Goal: Information Seeking & Learning: Learn about a topic

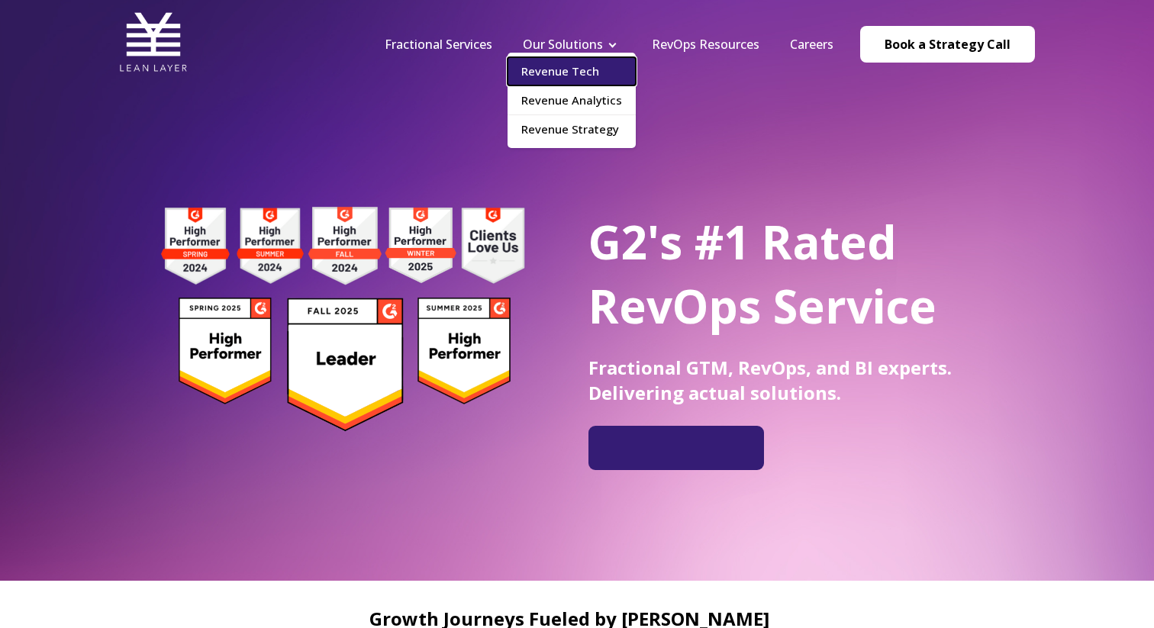
click at [576, 73] on link "Revenue Tech" at bounding box center [572, 71] width 128 height 28
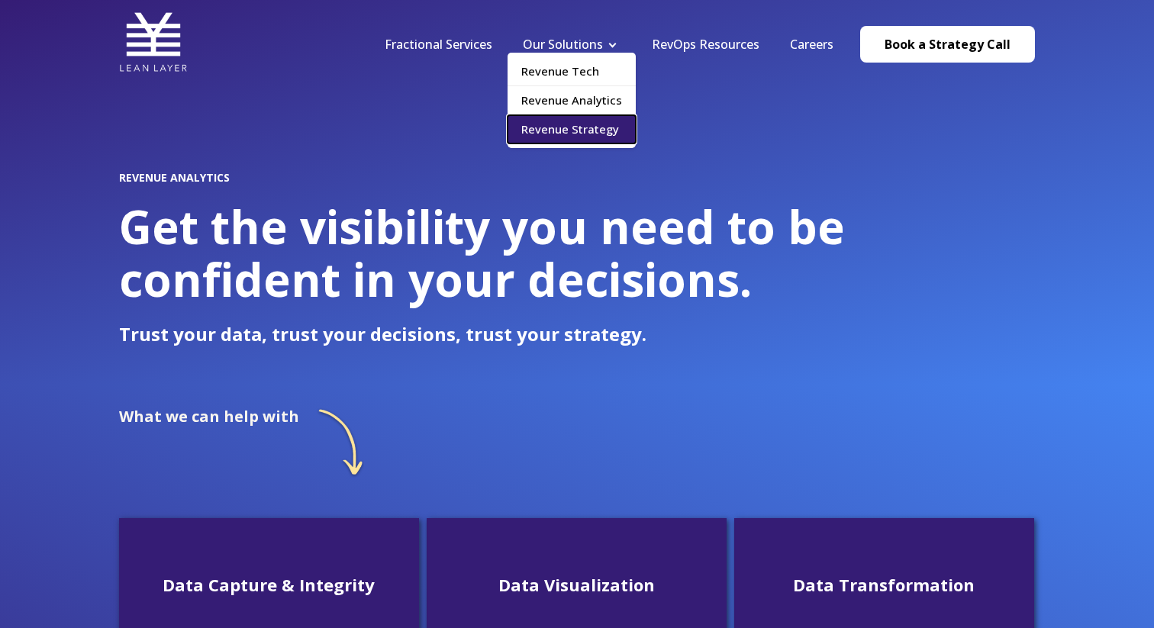
click at [564, 128] on link "Revenue Strategy" at bounding box center [572, 129] width 128 height 28
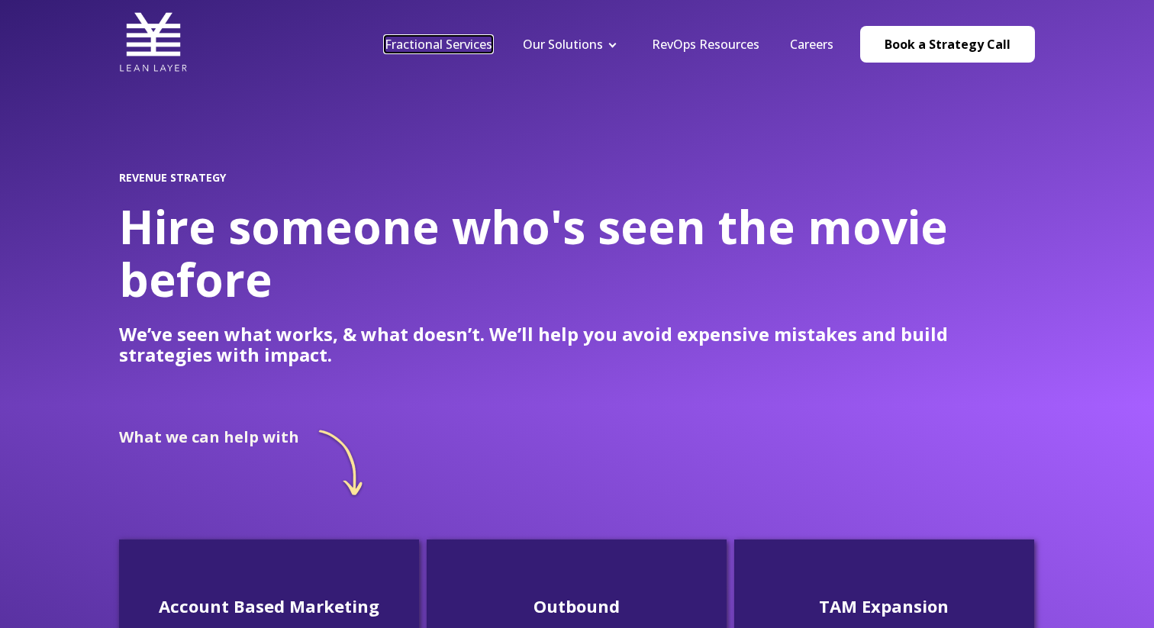
click at [482, 50] on link "Fractional Services" at bounding box center [439, 44] width 108 height 17
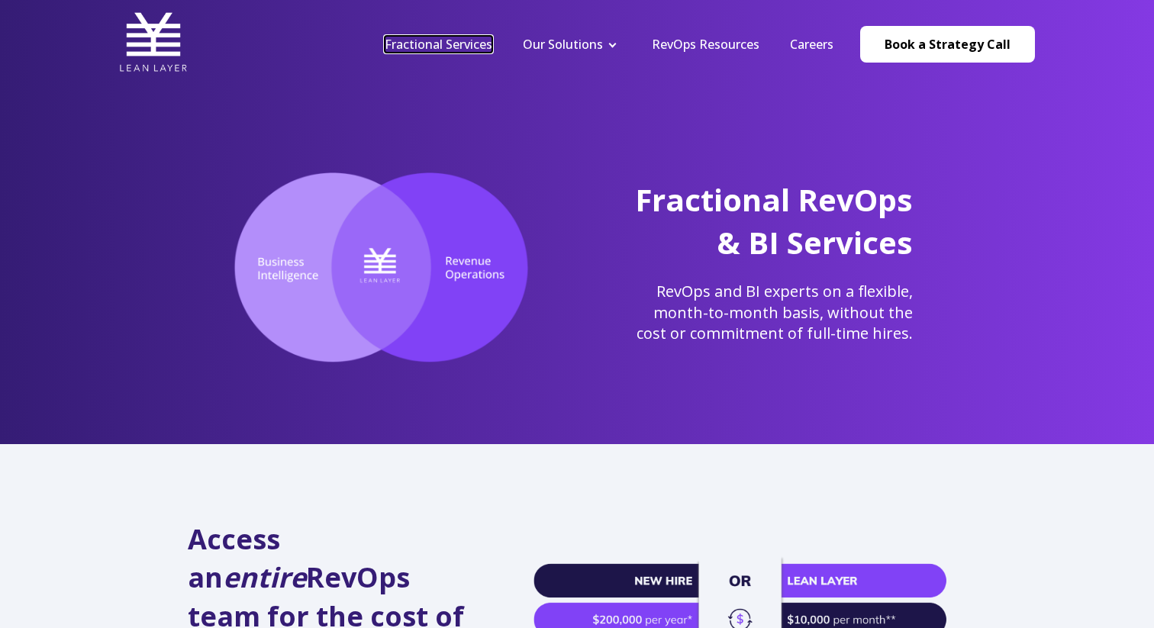
click at [451, 44] on link "Fractional Services" at bounding box center [439, 44] width 108 height 17
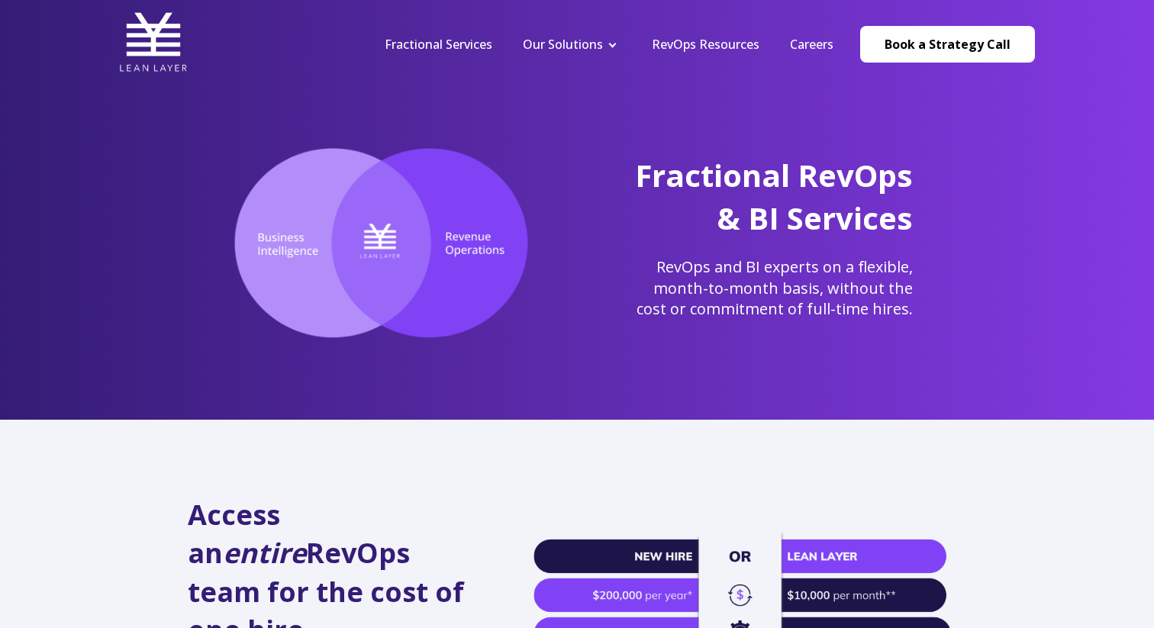
scroll to position [25, 0]
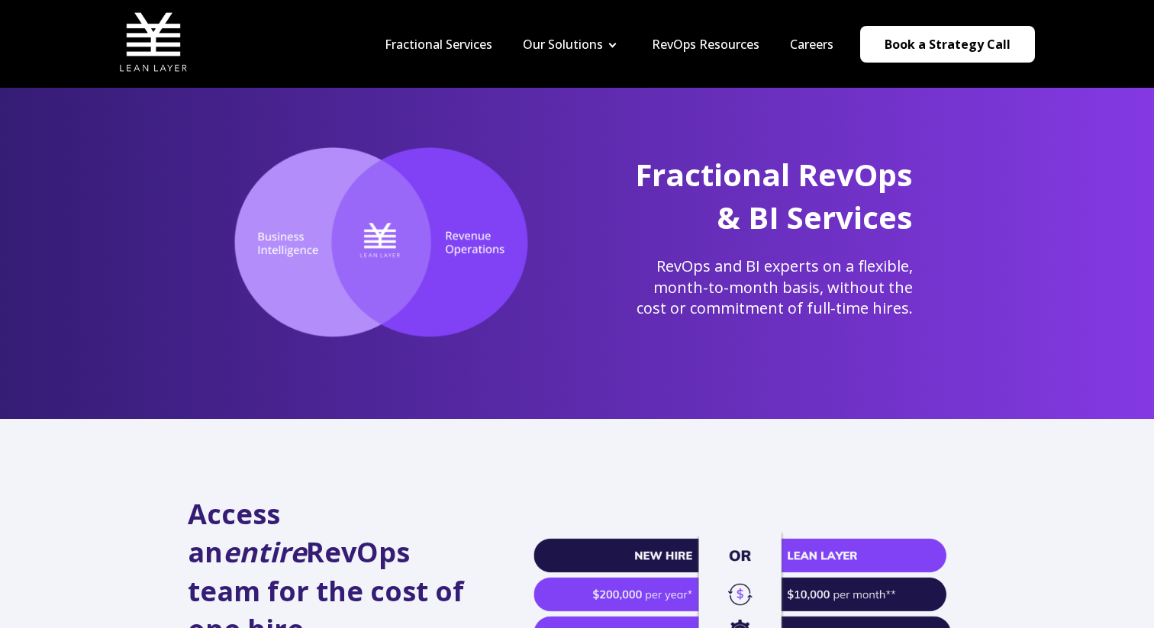
click at [811, 53] on nav "Fractional Services Our Solutions Revenue Tech Revenue Analytics Revenue Strate…" at bounding box center [702, 44] width 666 height 73
click at [811, 50] on link "Careers" at bounding box center [812, 44] width 44 height 17
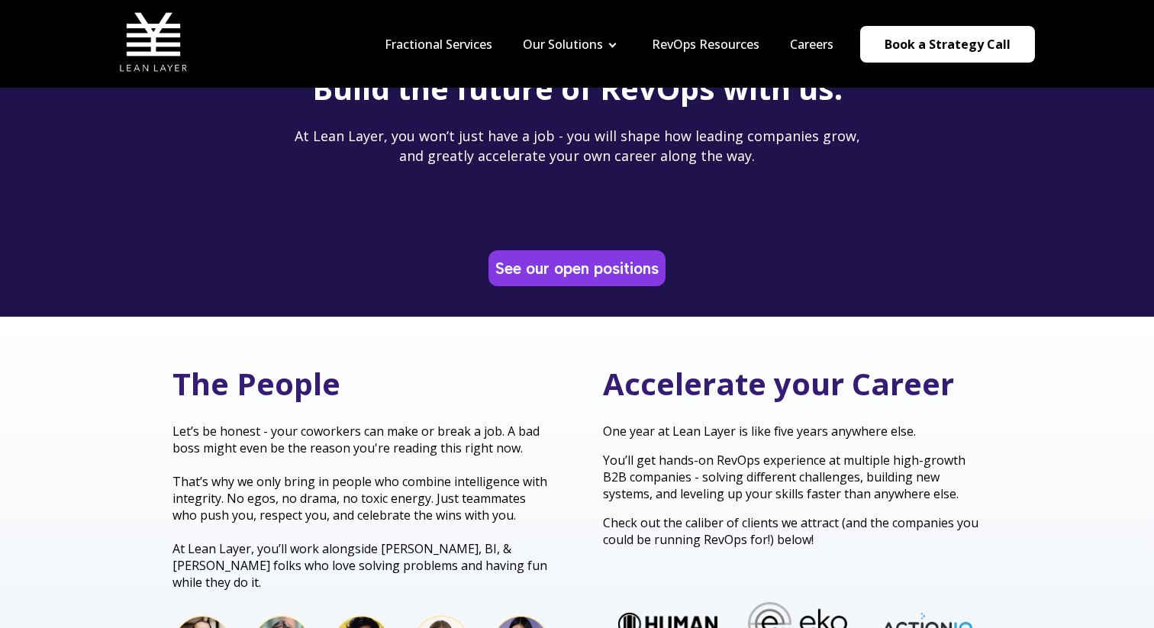
scroll to position [116, 0]
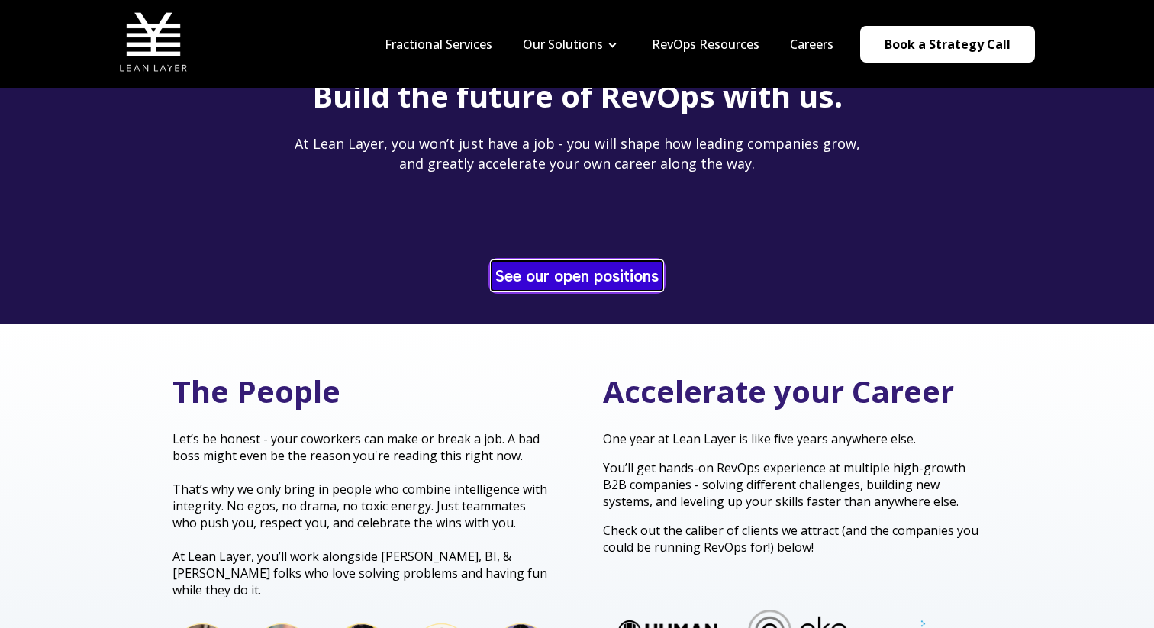
click at [585, 269] on link "See our open positions" at bounding box center [577, 276] width 171 height 30
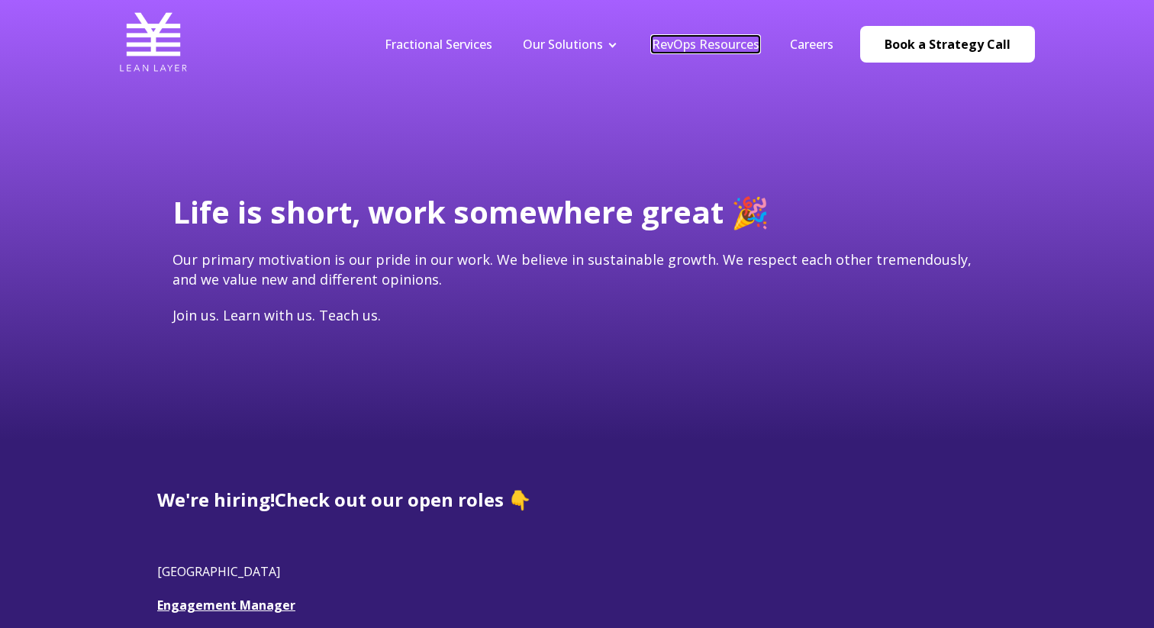
click at [714, 40] on link "RevOps Resources" at bounding box center [706, 44] width 108 height 17
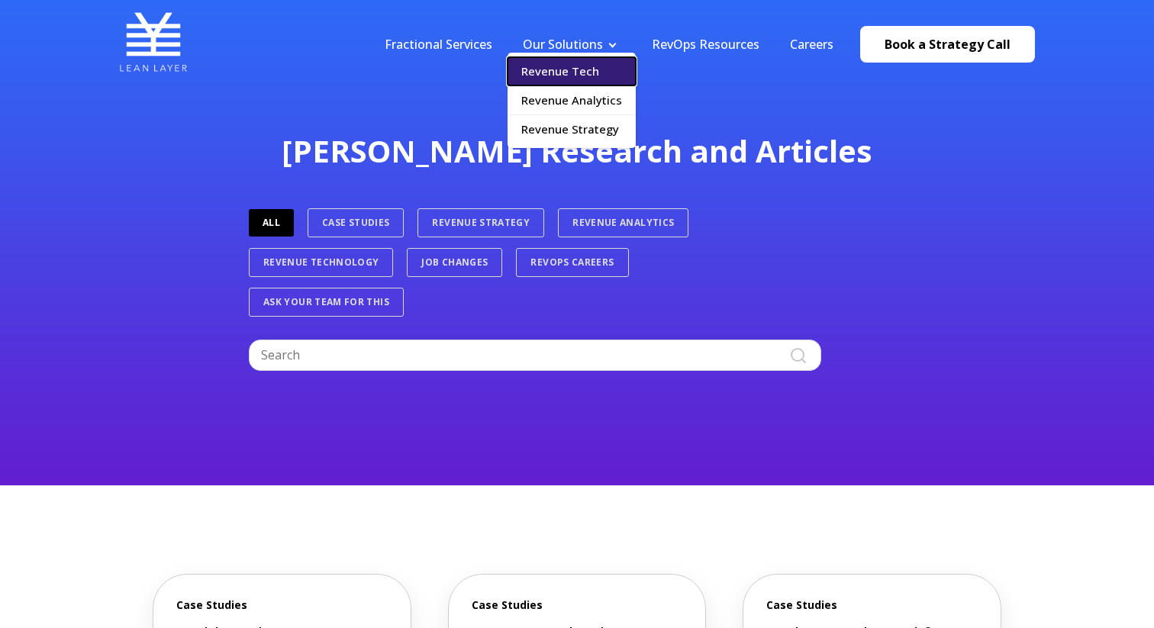
click at [574, 69] on link "Revenue Tech" at bounding box center [572, 71] width 128 height 28
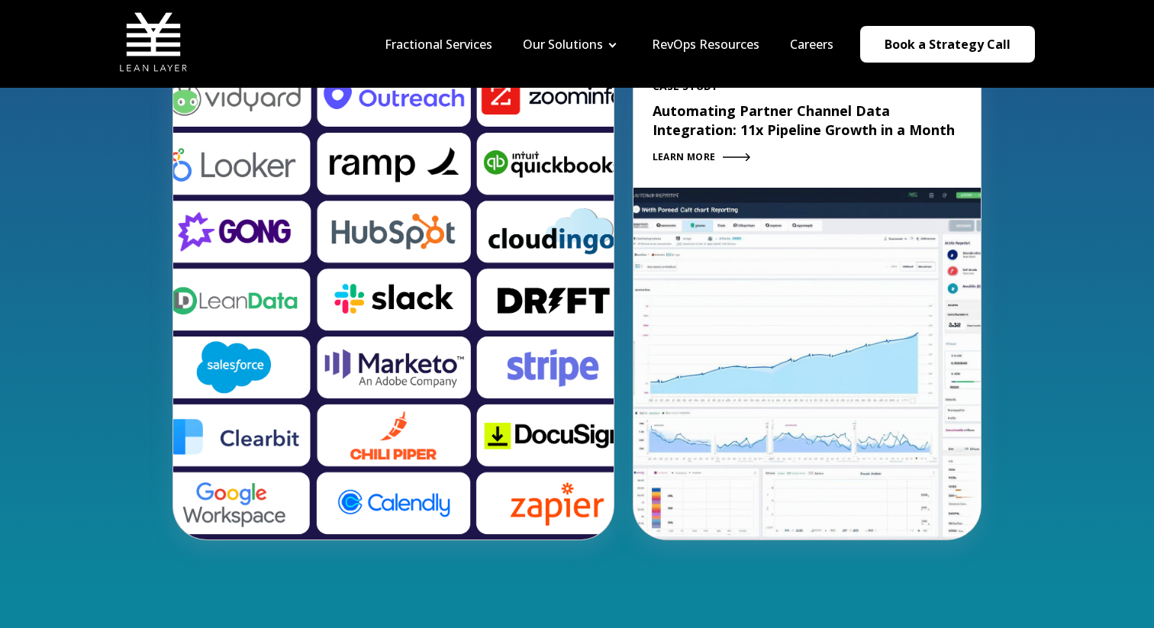
scroll to position [2414, 0]
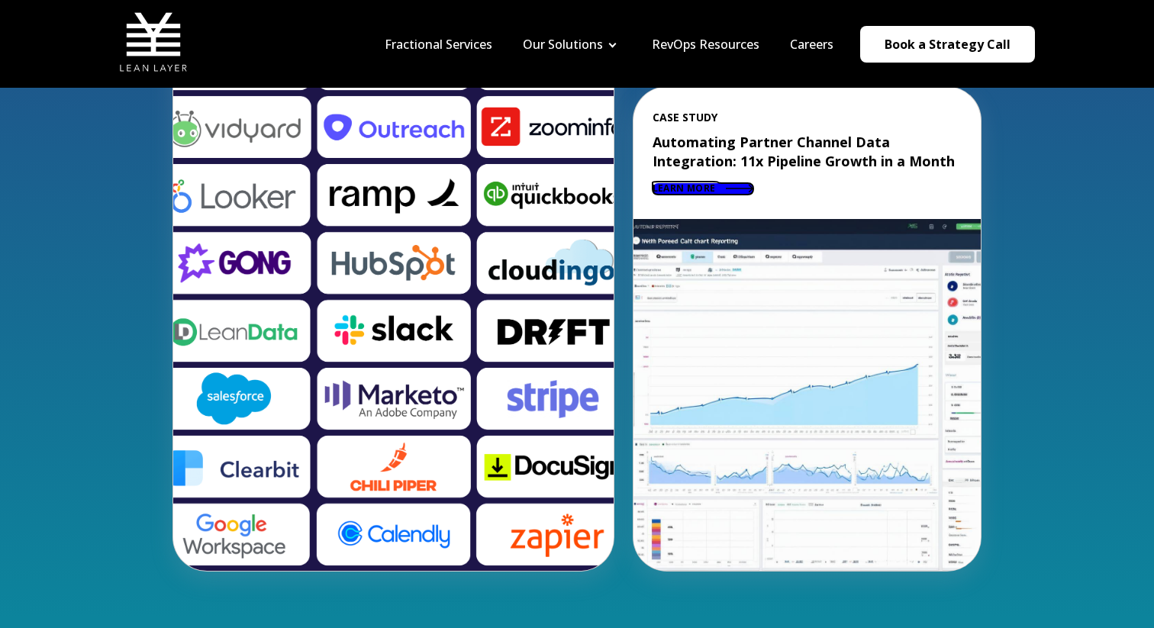
click at [718, 184] on link "LEARN MORE" at bounding box center [703, 188] width 101 height 11
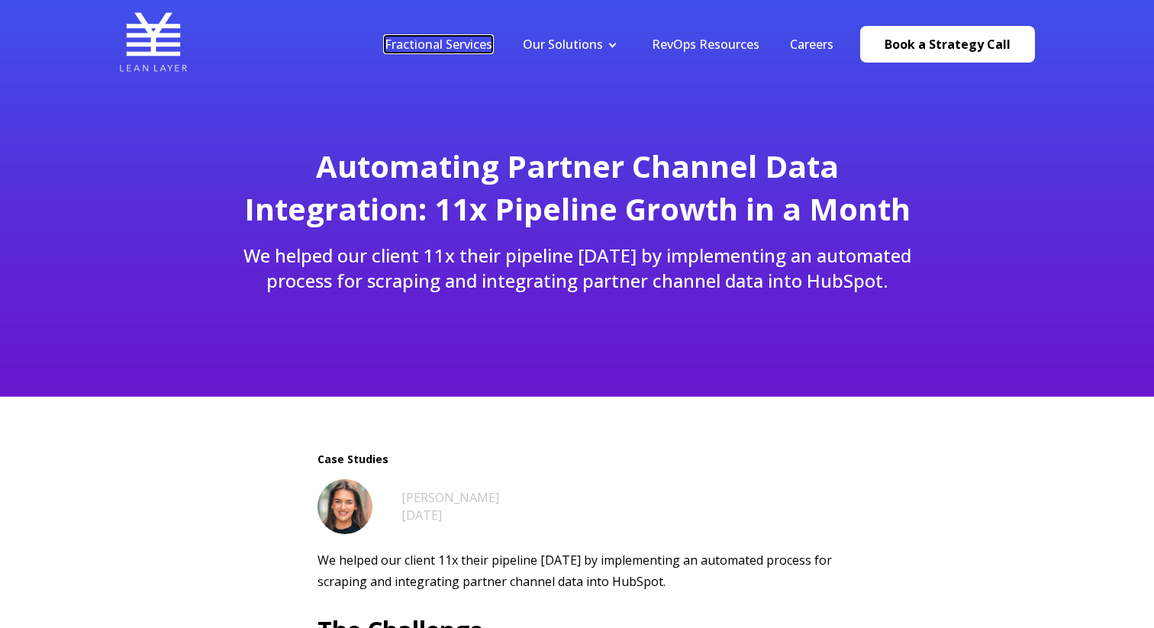
click at [485, 41] on link "Fractional Services" at bounding box center [439, 44] width 108 height 17
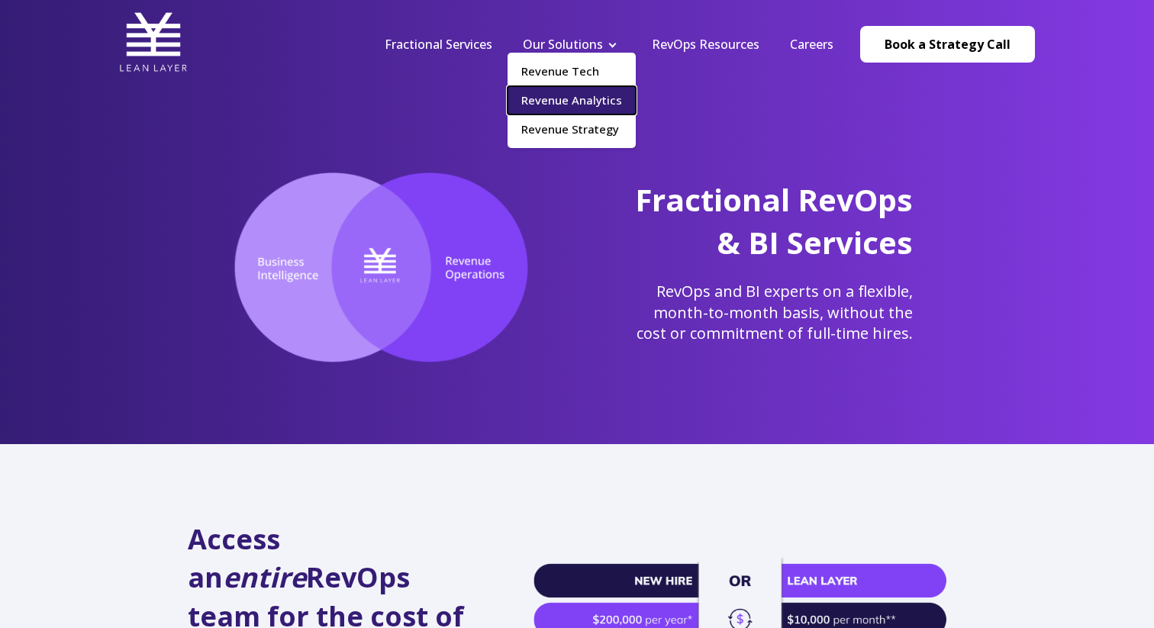
click at [579, 92] on link "Revenue Analytics" at bounding box center [572, 100] width 128 height 28
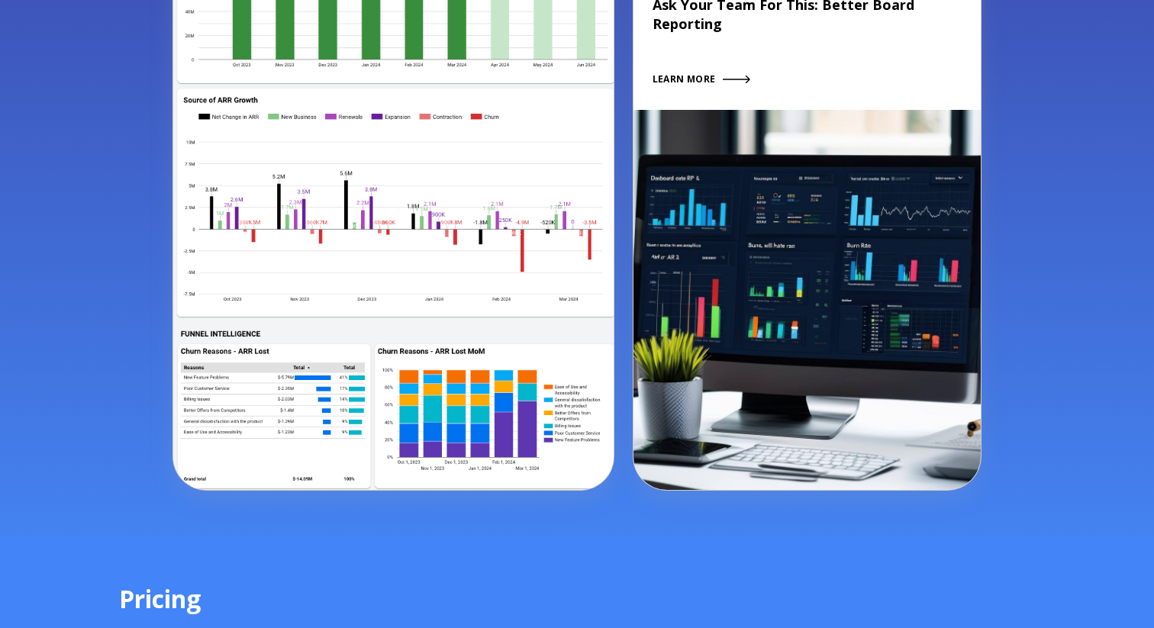
scroll to position [2779, 0]
